Goal: Information Seeking & Learning: Learn about a topic

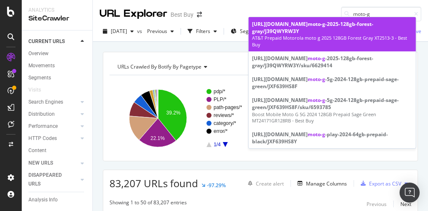
scroll to position [78, 0]
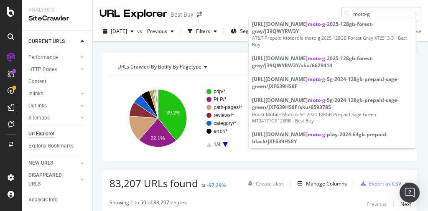
click at [374, 10] on input "moto-g" at bounding box center [381, 14] width 80 height 15
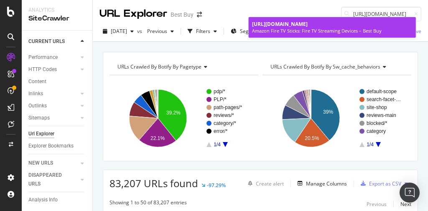
type input "https://www.bestbuy.com/site/streaming-media-devices/amazon-fire-tv-sticks-stre…"
click at [308, 28] on span "https://www.bestbuy.com/site/streaming-media-devices/amazon-fire-tv-sticks-stre…" at bounding box center [280, 23] width 56 height 7
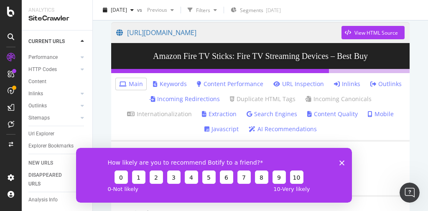
click at [342, 160] on icon "Close survey" at bounding box center [342, 162] width 5 height 5
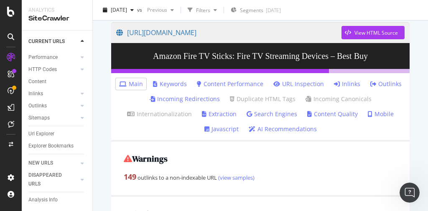
click at [344, 85] on link "Inlinks" at bounding box center [347, 84] width 26 height 8
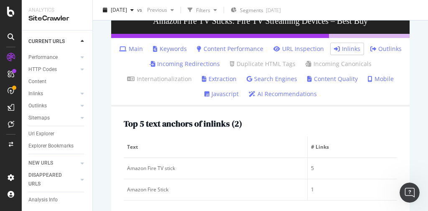
scroll to position [97, 0]
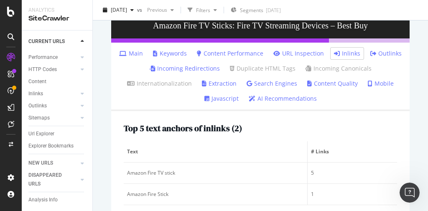
click at [284, 82] on link "Search Engines" at bounding box center [272, 83] width 51 height 8
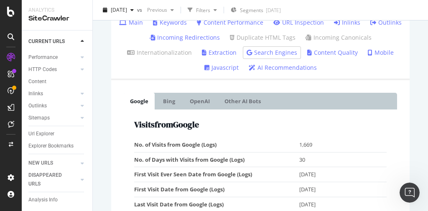
scroll to position [201, 0]
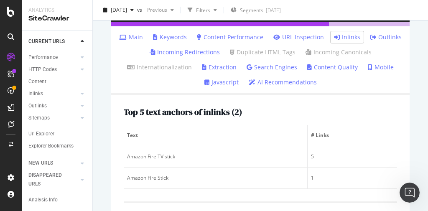
scroll to position [67, 0]
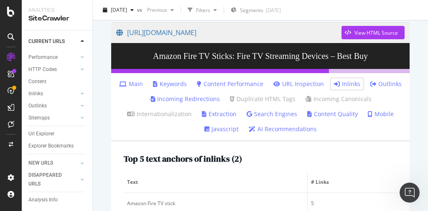
click at [374, 82] on link "Outlinks" at bounding box center [386, 84] width 31 height 8
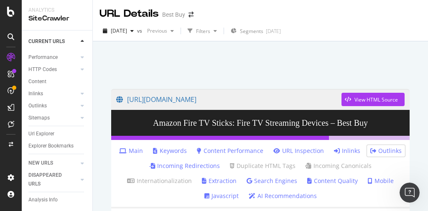
click at [134, 148] on link "Main" at bounding box center [131, 151] width 24 height 8
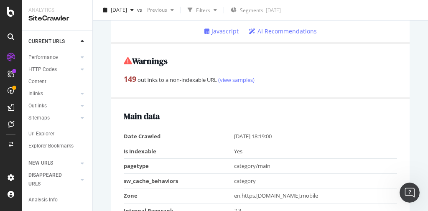
scroll to position [167, 0]
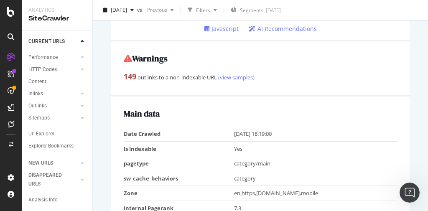
click at [239, 79] on link "(view samples)" at bounding box center [236, 78] width 38 height 8
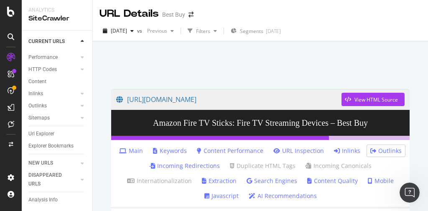
click at [349, 153] on link "Inlinks" at bounding box center [347, 151] width 26 height 8
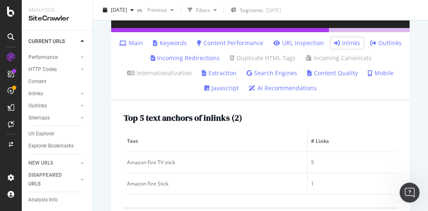
scroll to position [234, 0]
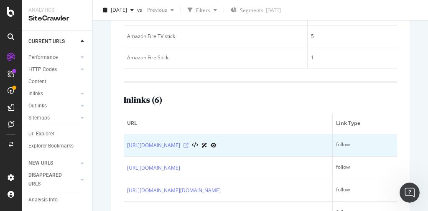
click at [189, 148] on icon at bounding box center [186, 145] width 5 height 5
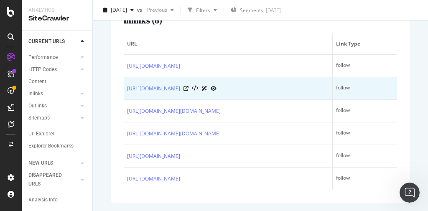
scroll to position [335, 0]
click at [189, 86] on icon at bounding box center [186, 88] width 5 height 5
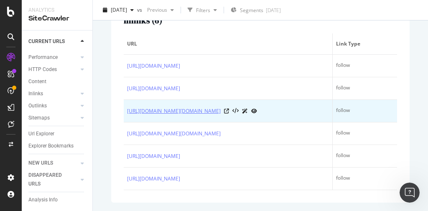
scroll to position [365, 0]
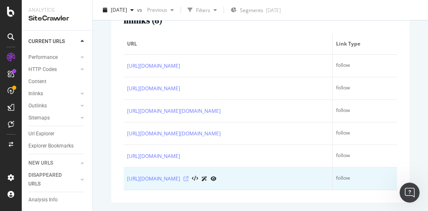
click at [189, 177] on icon at bounding box center [186, 179] width 5 height 5
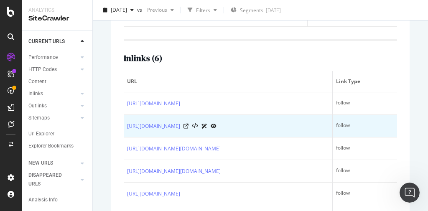
scroll to position [265, 0]
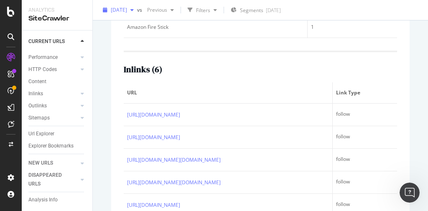
click at [124, 10] on span "2025 Sep. 4th" at bounding box center [119, 9] width 16 height 7
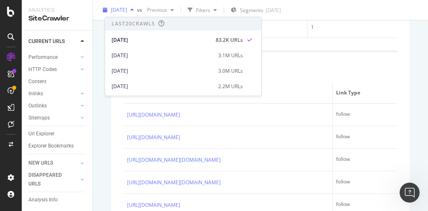
click at [124, 10] on span "2025 Sep. 4th" at bounding box center [119, 9] width 16 height 7
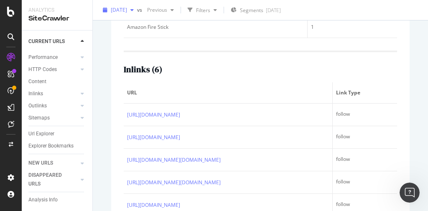
click at [124, 10] on span "2025 Sep. 4th" at bounding box center [119, 9] width 16 height 7
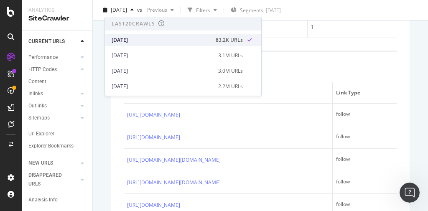
click at [135, 39] on div "2025 Sep. 4th" at bounding box center [161, 40] width 99 height 8
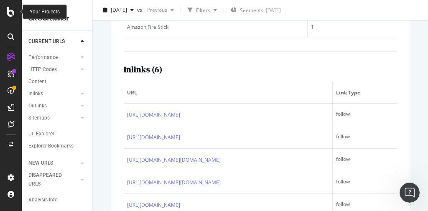
click at [9, 14] on icon at bounding box center [11, 12] width 8 height 10
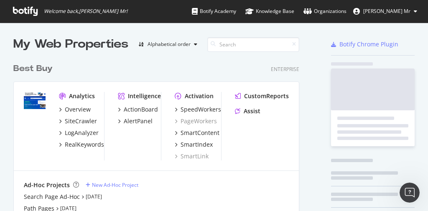
scroll to position [206, 418]
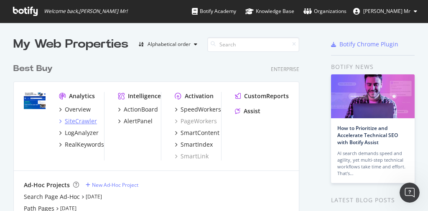
click at [82, 123] on div "SiteCrawler" at bounding box center [81, 121] width 32 height 8
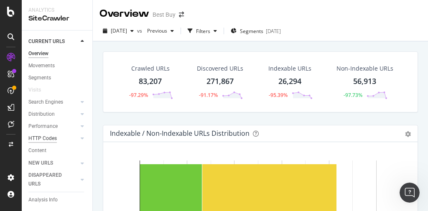
click at [53, 138] on div "HTTP Codes" at bounding box center [42, 138] width 28 height 9
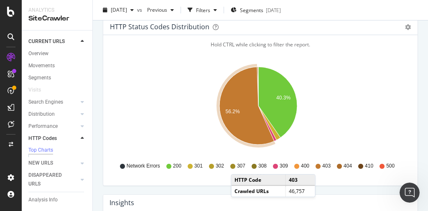
scroll to position [201, 0]
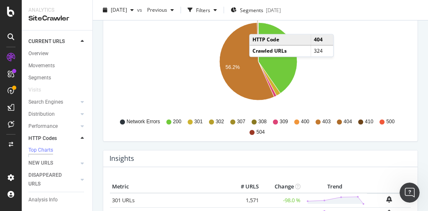
click at [258, 26] on icon "A chart." at bounding box center [257, 42] width 1 height 39
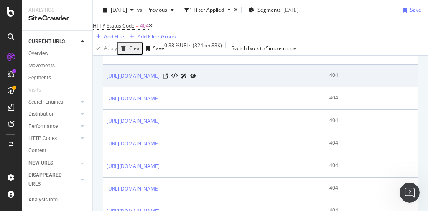
scroll to position [234, 0]
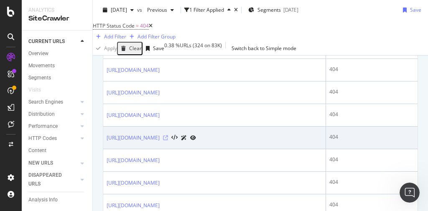
click at [168, 141] on icon at bounding box center [165, 138] width 5 height 5
click at [160, 142] on link "https://www.bestbuy.com/site/promo/outdoor-savings" at bounding box center [133, 138] width 53 height 8
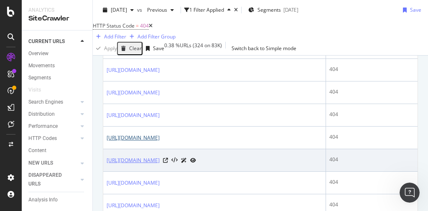
scroll to position [335, 0]
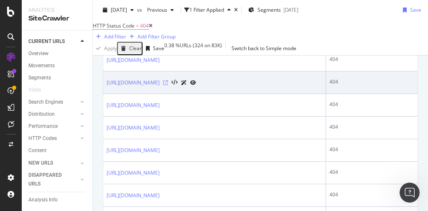
click at [168, 85] on icon at bounding box center [165, 82] width 5 height 5
click at [160, 87] on link "https://www.bestbuy.com/site/travel-accessories/travel-converters-adapters/pcmc…" at bounding box center [133, 83] width 53 height 8
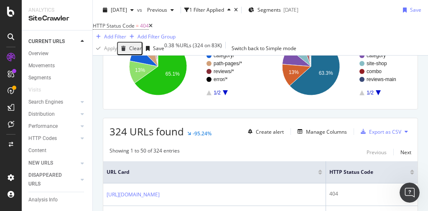
scroll to position [0, 0]
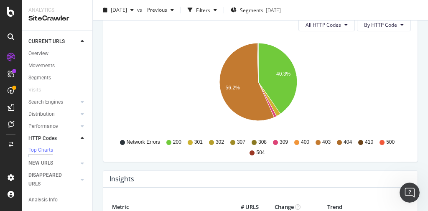
scroll to position [201, 0]
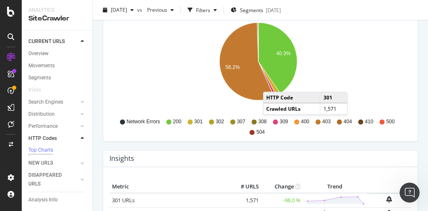
click at [271, 83] on icon "A chart." at bounding box center [270, 78] width 22 height 34
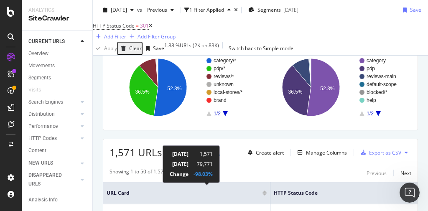
scroll to position [33, 0]
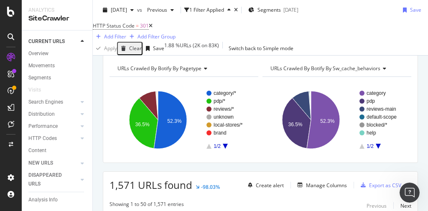
click at [225, 149] on icon "A chart." at bounding box center [225, 146] width 5 height 5
click at [208, 149] on icon "A chart." at bounding box center [209, 146] width 5 height 5
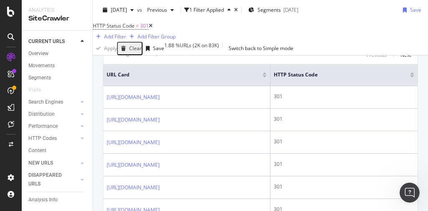
scroll to position [201, 0]
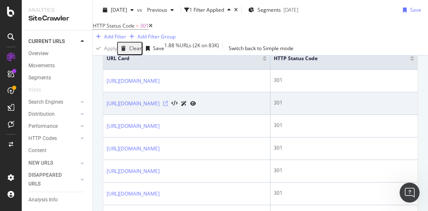
click at [168, 106] on icon at bounding box center [165, 103] width 5 height 5
click at [160, 108] on link "https://www.bestbuy.com/site/exercise-equipment/sports-gear-equipment/pcmcat363…" at bounding box center [133, 104] width 53 height 8
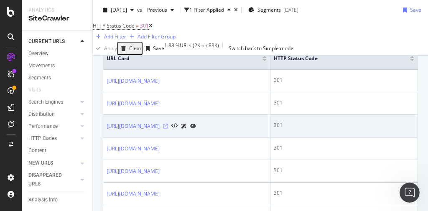
click at [168, 129] on icon at bounding box center [165, 126] width 5 height 5
click at [160, 131] on link "https://www.bestbuy.com/site/audio/headphones/abcat0204000.c?id=abcat0204000" at bounding box center [133, 126] width 53 height 8
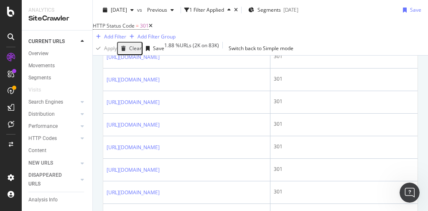
scroll to position [636, 0]
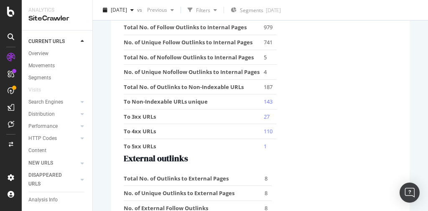
scroll to position [1294, 0]
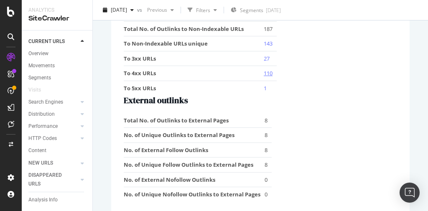
click at [269, 69] on link "110" at bounding box center [268, 73] width 9 height 8
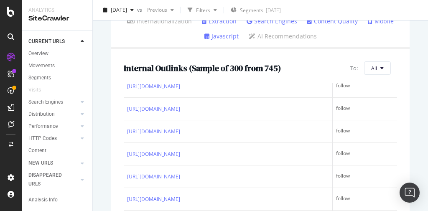
scroll to position [100, 0]
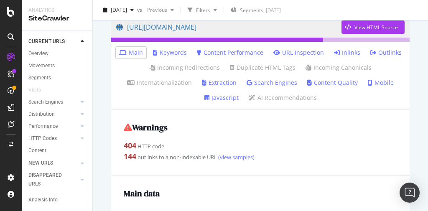
scroll to position [67, 0]
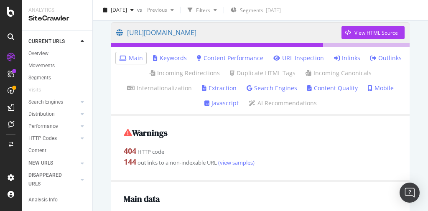
click at [346, 59] on link "Inlinks" at bounding box center [347, 58] width 26 height 8
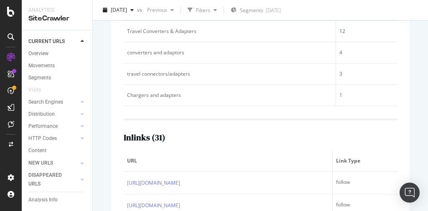
scroll to position [268, 0]
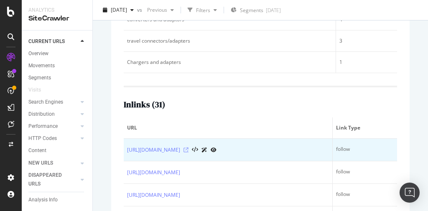
click at [189, 151] on icon at bounding box center [186, 150] width 5 height 5
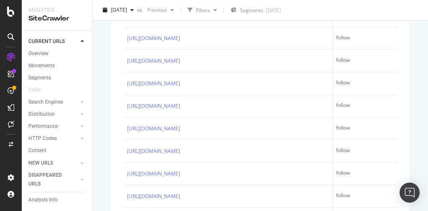
scroll to position [234, 0]
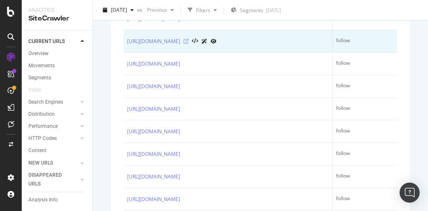
click at [189, 44] on icon at bounding box center [186, 41] width 5 height 5
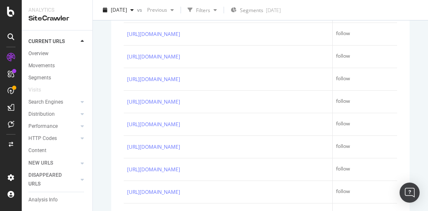
scroll to position [602, 0]
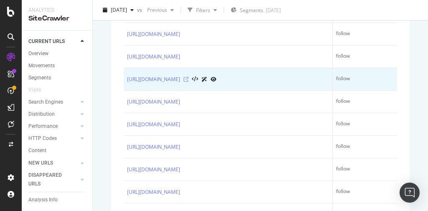
click at [189, 82] on icon at bounding box center [186, 79] width 5 height 5
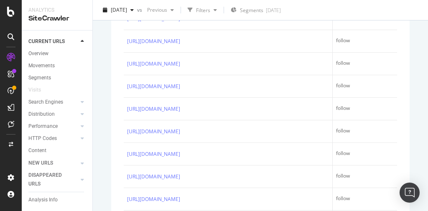
scroll to position [268, 0]
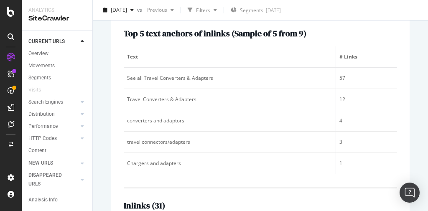
scroll to position [0, 0]
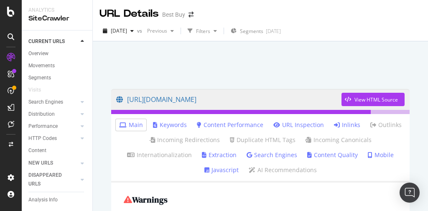
click at [336, 125] on icon at bounding box center [337, 125] width 6 height 6
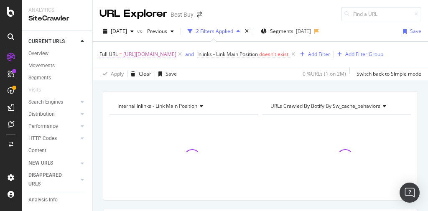
click at [177, 55] on span "[URL][DOMAIN_NAME]" at bounding box center [149, 55] width 53 height 12
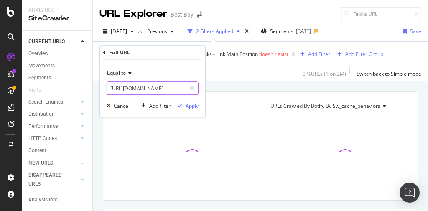
click at [152, 87] on input "[URL][DOMAIN_NAME]" at bounding box center [146, 88] width 79 height 13
paste input "fitness-sports-outdoors/sports-gear-equipment/pcmcat363600050013.c?id=[DOMAIN_N…"
type input "[URL][DOMAIN_NAME][DOMAIN_NAME]"
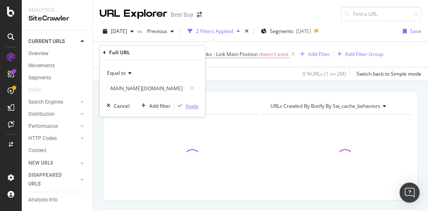
click at [190, 107] on div "Apply" at bounding box center [192, 105] width 13 height 7
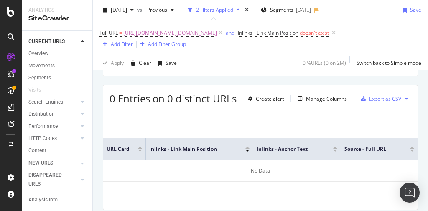
scroll to position [101, 0]
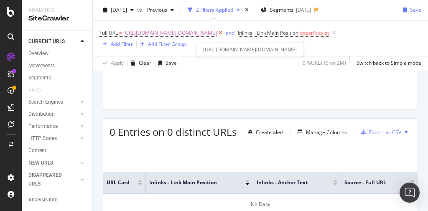
click at [224, 33] on icon at bounding box center [220, 33] width 7 height 8
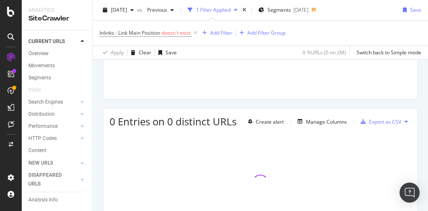
scroll to position [90, 0]
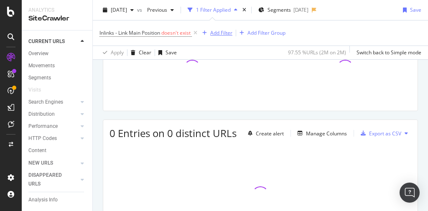
click at [223, 32] on div "Add Filter" at bounding box center [221, 32] width 22 height 7
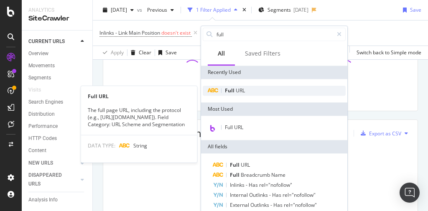
type input "full"
click at [256, 91] on div "Full URL" at bounding box center [274, 91] width 143 height 10
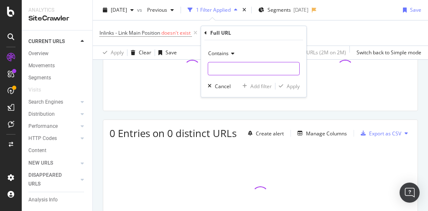
click at [234, 69] on input "text" at bounding box center [253, 68] width 91 height 13
paste input "https://www.bestbuy.com/site/fitness-sports-outdoors/sports-gear-equipment/pcmc…"
type input "https://www.bestbuy.com/site/fitness-sports-outdoors/sports-gear-equipment/pcmc…"
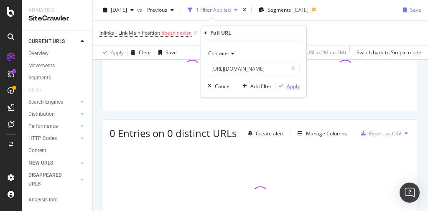
click at [288, 86] on div "Apply" at bounding box center [293, 86] width 13 height 7
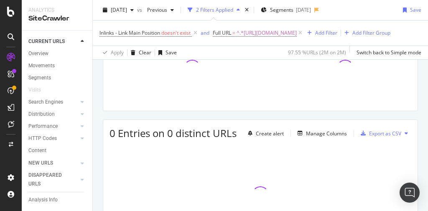
scroll to position [112, 0]
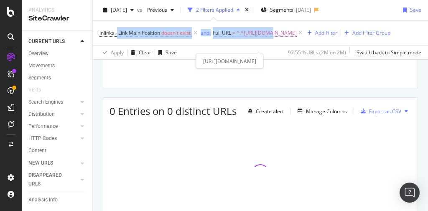
drag, startPoint x: 117, startPoint y: 33, endPoint x: 156, endPoint y: 39, distance: 39.4
click at [156, 36] on span "Inlinks - Link Main Position doesn't exist and Full URL = ^.*https://www.bestbu…" at bounding box center [202, 32] width 205 height 7
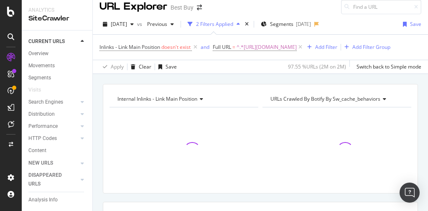
scroll to position [0, 0]
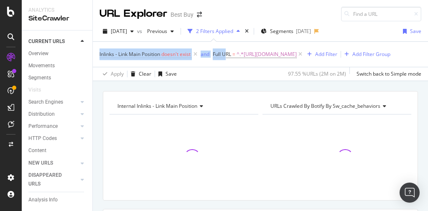
drag, startPoint x: 113, startPoint y: 67, endPoint x: 110, endPoint y: 60, distance: 7.5
click at [102, 57] on span "Inlinks - Link Main Position doesn't exist and Full URL = ^.*https://www.bestbu…" at bounding box center [202, 54] width 205 height 7
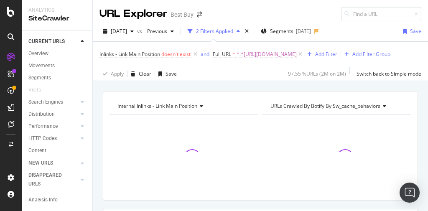
click at [198, 60] on div "Inlinks - Link Main Position doesn't exist and Full URL = ^.*https://www.bestbu…" at bounding box center [245, 55] width 291 height 12
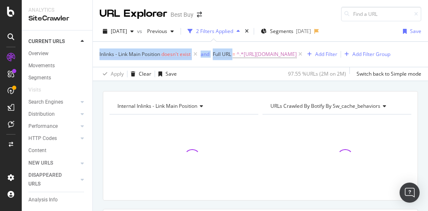
drag, startPoint x: 119, startPoint y: 66, endPoint x: 116, endPoint y: 57, distance: 9.7
click at [97, 56] on div "Inlinks - Link Main Position doesn't exist and Full URL = ^.*https://www.bestbu…" at bounding box center [260, 60] width 335 height 39
click at [304, 59] on icon at bounding box center [300, 54] width 7 height 8
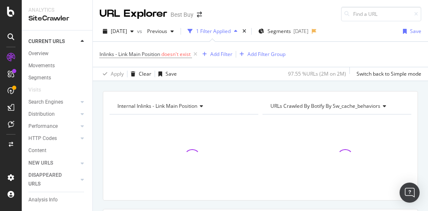
click at [216, 60] on div "Inlinks - Link Main Position doesn't exist Add Filter Add Filter Group" at bounding box center [261, 54] width 322 height 25
click at [96, 54] on div "Inlinks - Link Main Position doesn't exist Add Filter Add Filter Group Apply Cl…" at bounding box center [260, 60] width 335 height 39
click at [223, 52] on div "Add Filter" at bounding box center [221, 54] width 22 height 7
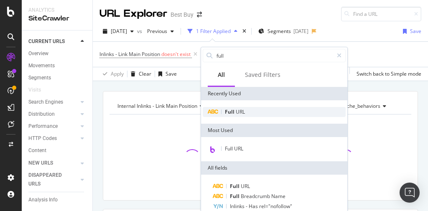
click at [241, 113] on span "URL" at bounding box center [240, 111] width 9 height 7
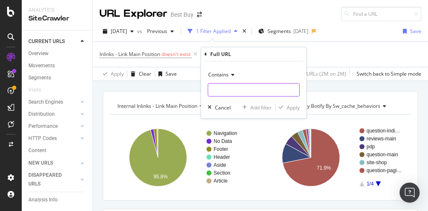
click at [222, 89] on input "text" at bounding box center [253, 89] width 91 height 13
paste input "https://www.bestbuy.com/site/fitness-sports-outdoors/sports-gear-equipment/pcmc…"
type input "https://www.bestbuy.com/site/fitness-sports-outdoors/sports-gear-equipment/pcmc…"
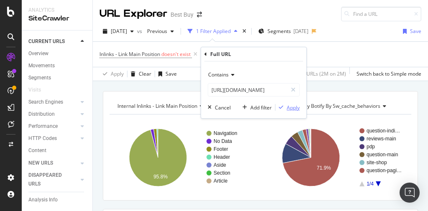
scroll to position [0, 0]
click at [295, 108] on div "Apply" at bounding box center [293, 107] width 13 height 7
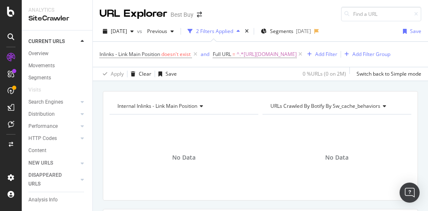
click at [233, 29] on div "2 Filters Applied" at bounding box center [214, 31] width 37 height 7
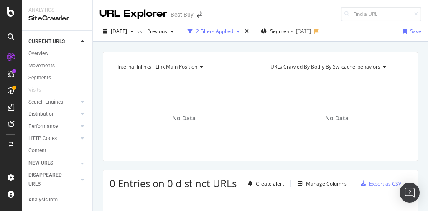
click at [231, 31] on div "2 Filters Applied" at bounding box center [214, 31] width 37 height 7
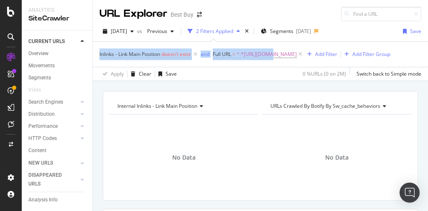
drag, startPoint x: 156, startPoint y: 66, endPoint x: 169, endPoint y: 58, distance: 15.1
click at [156, 51] on span "Inlinks - Link Main Position doesn't exist and Full URL = ^.*https://www.bestbu…" at bounding box center [202, 54] width 205 height 7
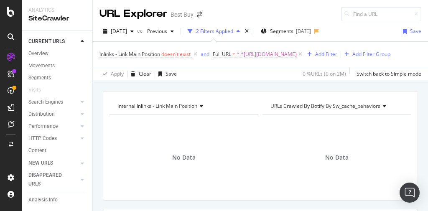
click at [365, 60] on div "Inlinks - Link Main Position doesn't exist and Full URL = ^.*https://www.bestbu…" at bounding box center [245, 55] width 291 height 12
drag, startPoint x: 357, startPoint y: 79, endPoint x: 341, endPoint y: 65, distance: 21.1
click at [348, 60] on div "Inlinks - Link Main Position doesn't exist and Full URL = ^.*https://www.bestbu…" at bounding box center [245, 55] width 291 height 12
click at [198, 54] on icon at bounding box center [195, 54] width 7 height 8
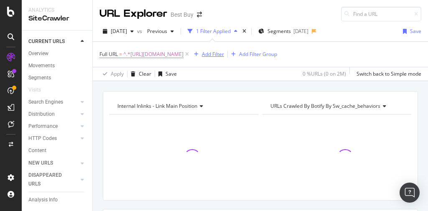
click at [202, 58] on div "Add Filter" at bounding box center [213, 54] width 22 height 7
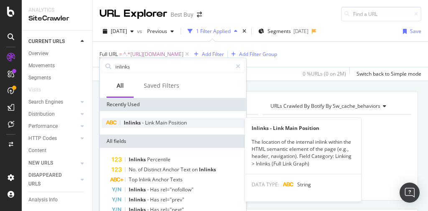
type input "inlinks"
click at [177, 125] on span "Position" at bounding box center [178, 122] width 18 height 7
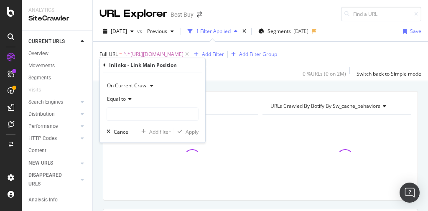
click at [125, 100] on span "Equal to" at bounding box center [116, 98] width 19 height 7
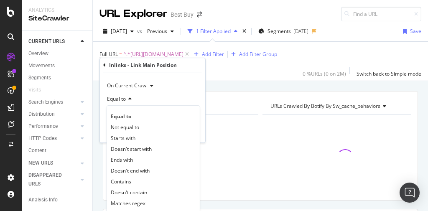
drag, startPoint x: 140, startPoint y: 194, endPoint x: 140, endPoint y: 177, distance: 16.7
click at [140, 193] on span "Doesn't contain" at bounding box center [129, 192] width 36 height 7
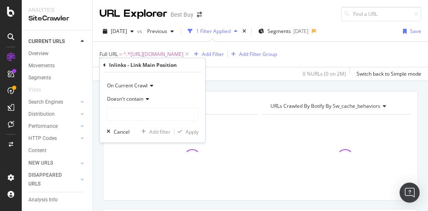
click at [138, 100] on span "Doesn't contain" at bounding box center [125, 98] width 36 height 7
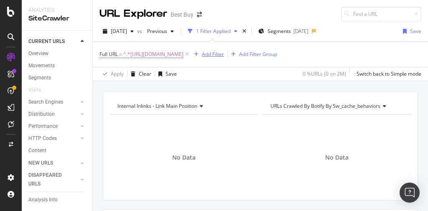
click at [202, 58] on div "Add Filter" at bounding box center [213, 54] width 22 height 7
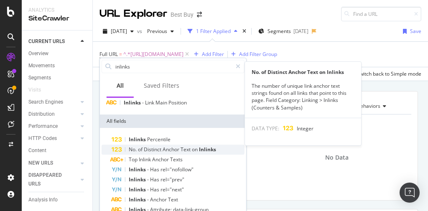
scroll to position [37, 0]
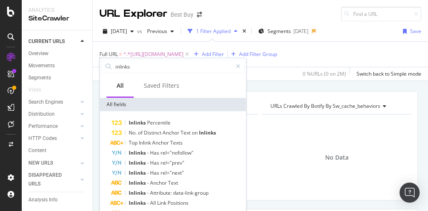
click at [259, 60] on div "Full URL = ^.*https://www.bestbuy.com/site/fitness-sports-outdoors/sports-gear-…" at bounding box center [189, 55] width 178 height 12
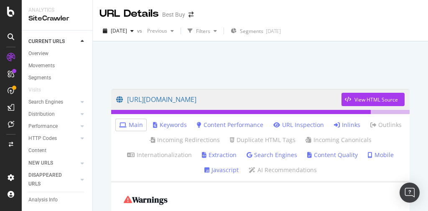
click at [344, 123] on link "Inlinks" at bounding box center [347, 125] width 26 height 8
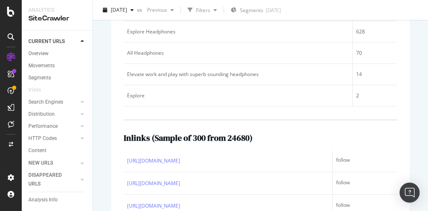
scroll to position [100, 0]
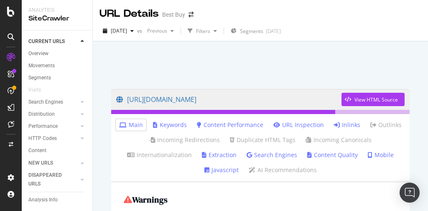
click at [339, 124] on link "Inlinks" at bounding box center [347, 125] width 26 height 8
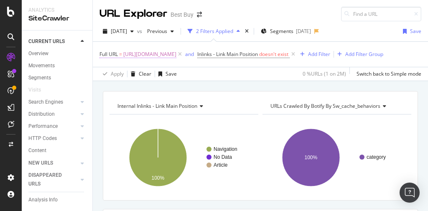
click at [177, 53] on span "[URL][DOMAIN_NAME]" at bounding box center [149, 55] width 53 height 12
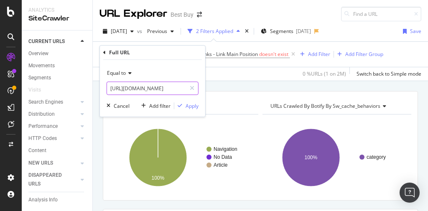
click at [153, 89] on input "[URL][DOMAIN_NAME]" at bounding box center [146, 88] width 79 height 13
paste input "[URL][DOMAIN_NAME]"
type input "[URL][DOMAIN_NAME]"
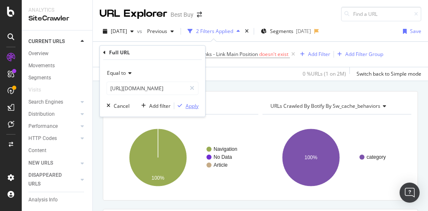
scroll to position [0, 0]
click at [190, 105] on div "Apply" at bounding box center [192, 105] width 13 height 7
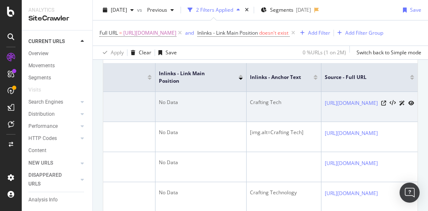
scroll to position [190, 0]
click at [382, 106] on icon at bounding box center [384, 103] width 5 height 5
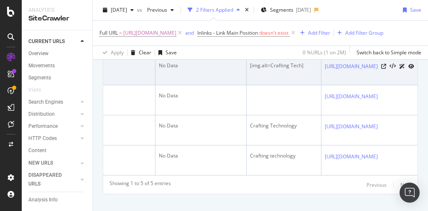
scroll to position [290, 0]
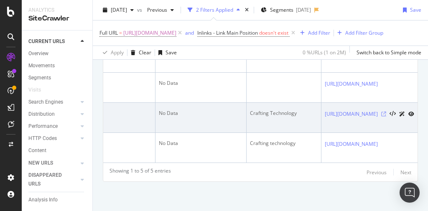
click at [382, 117] on icon at bounding box center [384, 114] width 5 height 5
